Goal: Navigation & Orientation: Find specific page/section

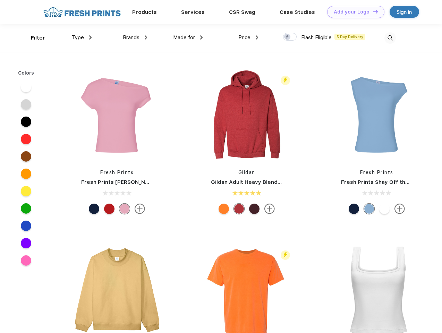
click at [353, 12] on link "Add your Logo Design Tool" at bounding box center [355, 12] width 57 height 12
click at [0, 0] on div "Design Tool" at bounding box center [0, 0] width 0 height 0
click at [372, 11] on link "Add your Logo Design Tool" at bounding box center [355, 12] width 57 height 12
click at [33, 38] on div "Filter" at bounding box center [38, 38] width 14 height 8
click at [82, 37] on span "Type" at bounding box center [78, 37] width 12 height 6
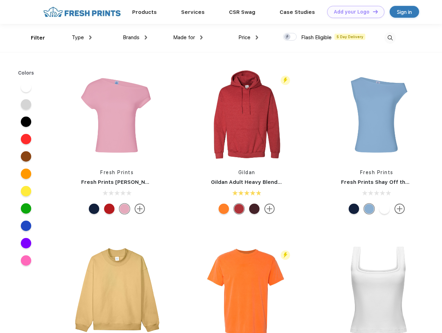
click at [135, 37] on span "Brands" at bounding box center [131, 37] width 17 height 6
click at [188, 37] on span "Made for" at bounding box center [184, 37] width 22 height 6
click at [248, 37] on span "Price" at bounding box center [244, 37] width 12 height 6
click at [290, 37] on div at bounding box center [290, 37] width 14 height 8
click at [287, 37] on input "checkbox" at bounding box center [285, 35] width 5 height 5
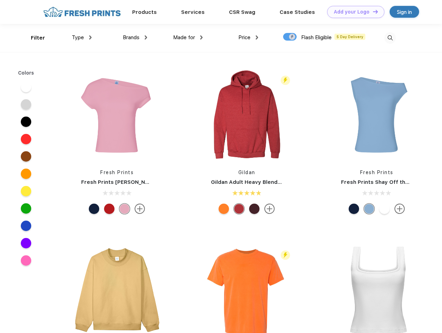
click at [390, 38] on img at bounding box center [389, 37] width 11 height 11
